Goal: Use online tool/utility: Utilize a website feature to perform a specific function

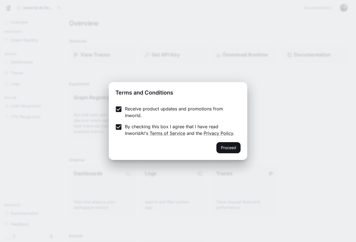
click at [231, 154] on div "Proceed" at bounding box center [178, 151] width 139 height 18
click at [233, 148] on button "Proceed" at bounding box center [228, 147] width 24 height 11
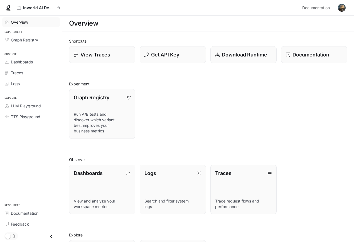
click at [24, 25] on link "Overview" at bounding box center [31, 22] width 58 height 10
click at [32, 40] on span "Graph Registry" at bounding box center [24, 40] width 27 height 6
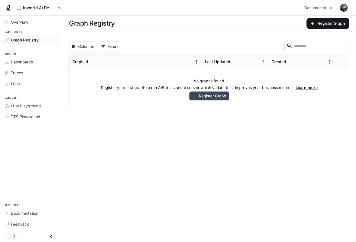
click at [220, 95] on button "Register Graph" at bounding box center [209, 96] width 40 height 9
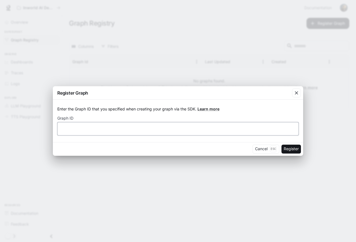
click at [214, 129] on input "text" at bounding box center [178, 129] width 241 height 6
click at [297, 93] on icon "button" at bounding box center [296, 93] width 3 height 3
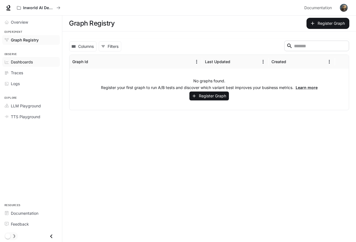
click at [21, 62] on span "Dashboards" at bounding box center [22, 62] width 22 height 6
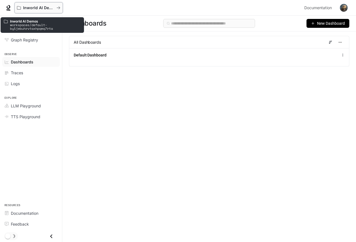
click at [37, 5] on button "Inworld AI Demos" at bounding box center [38, 7] width 48 height 11
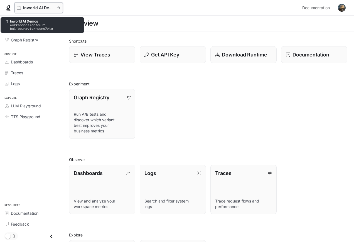
click at [61, 6] on button "Inworld AI Demos" at bounding box center [38, 7] width 48 height 11
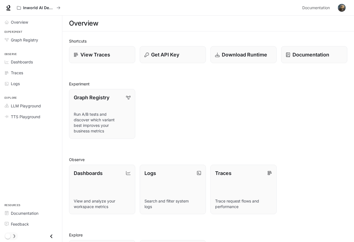
click at [5, 8] on link at bounding box center [8, 8] width 8 height 8
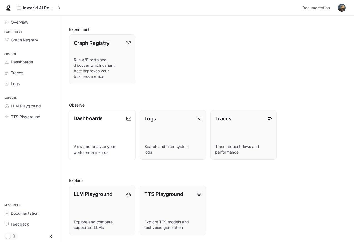
scroll to position [55, 0]
click at [103, 200] on link "LLM Playground Explore and compare supported LLMs" at bounding box center [102, 210] width 67 height 50
click at [164, 204] on link "TTS Playground Explore TTS models and test voice generation" at bounding box center [172, 210] width 67 height 50
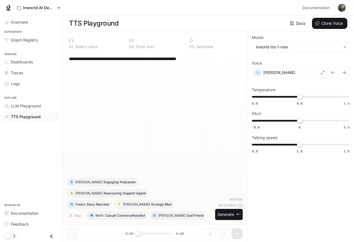
click at [145, 63] on div "**********" at bounding box center [154, 58] width 171 height 13
click at [226, 217] on button "Generate ⌘⏎" at bounding box center [229, 214] width 28 height 11
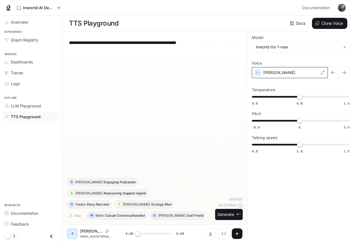
click at [280, 73] on div "Alex" at bounding box center [290, 72] width 76 height 11
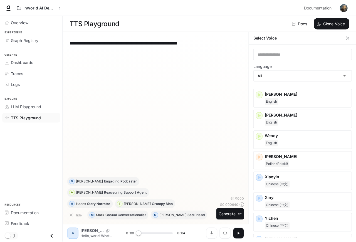
scroll to position [873, 0]
click at [286, 235] on p "Yoona" at bounding box center [305, 238] width 84 height 6
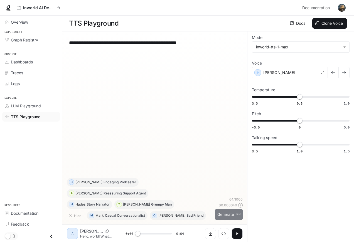
click at [219, 215] on button "Generate ⌘⏎" at bounding box center [229, 214] width 28 height 11
type input "*"
click at [209, 55] on div "**********" at bounding box center [155, 107] width 176 height 142
click at [209, 46] on div "**********" at bounding box center [154, 42] width 171 height 13
drag, startPoint x: 211, startPoint y: 41, endPoint x: 59, endPoint y: 39, distance: 151.7
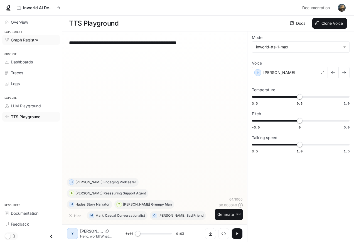
click at [59, 39] on div "**********" at bounding box center [177, 121] width 354 height 242
click at [28, 104] on span "LLM Playground" at bounding box center [26, 106] width 30 height 6
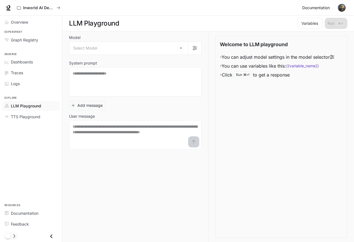
click at [315, 8] on span "Documentation" at bounding box center [316, 7] width 28 height 7
